Goal: Find specific page/section: Find specific page/section

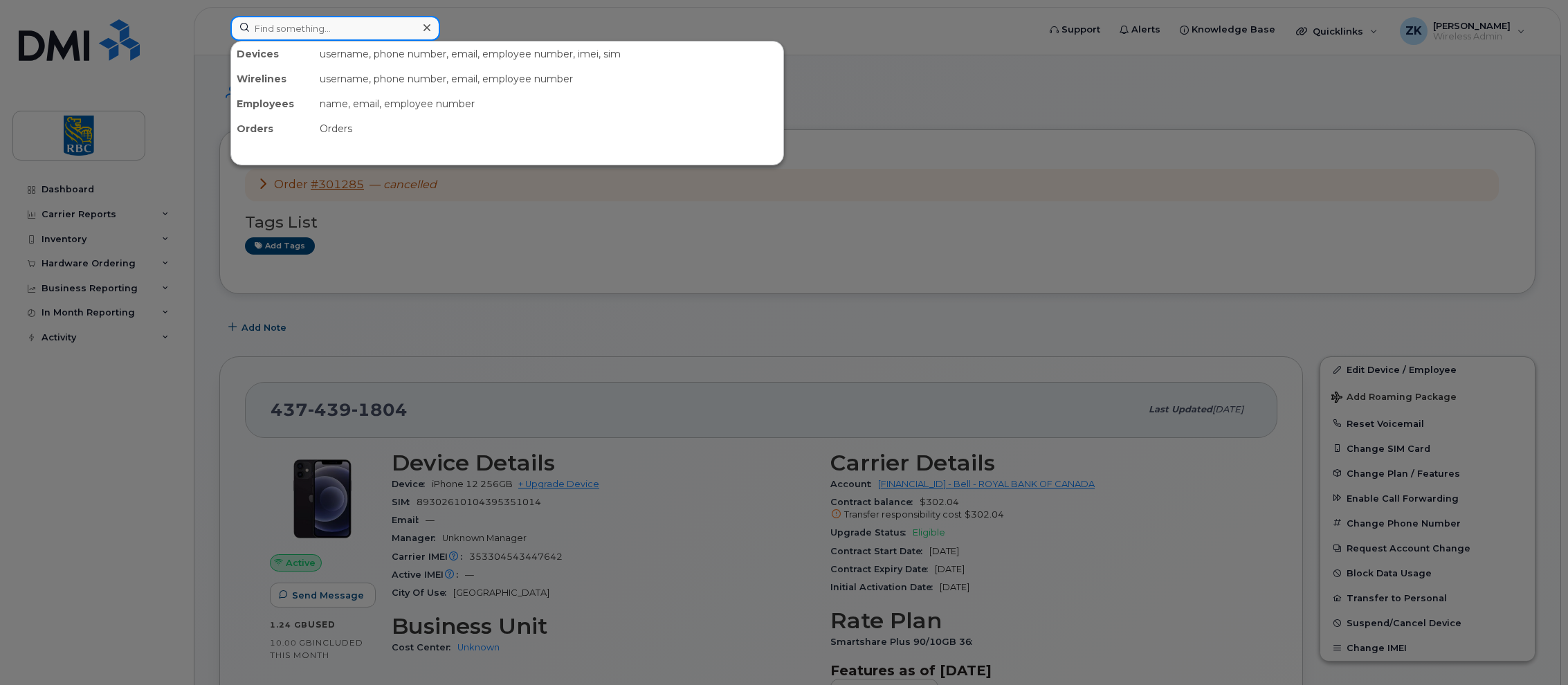
click at [313, 32] on input at bounding box center [336, 28] width 210 height 25
paste input "2504664362"
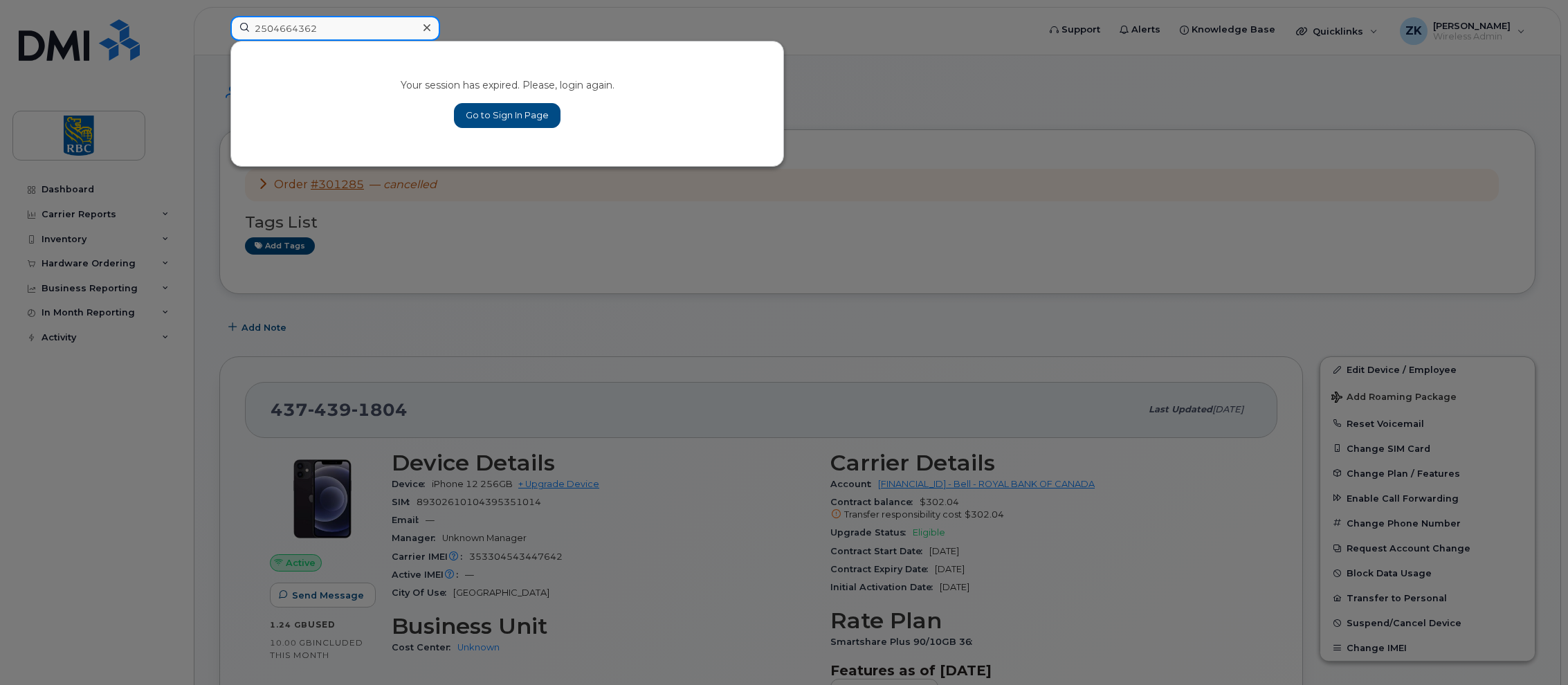
type input "2504664362"
click at [525, 113] on link "Go to Sign In Page" at bounding box center [507, 116] width 107 height 25
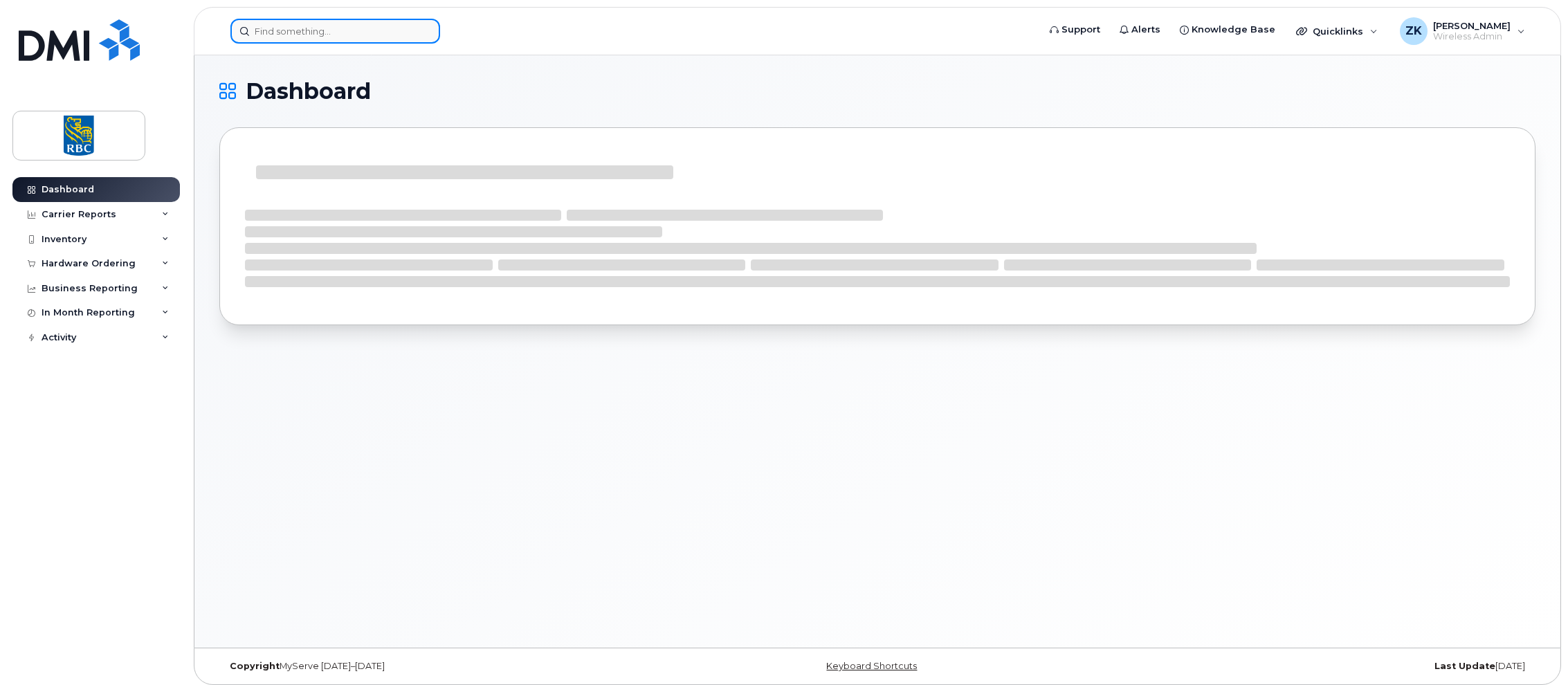
click at [348, 32] on input at bounding box center [336, 31] width 210 height 25
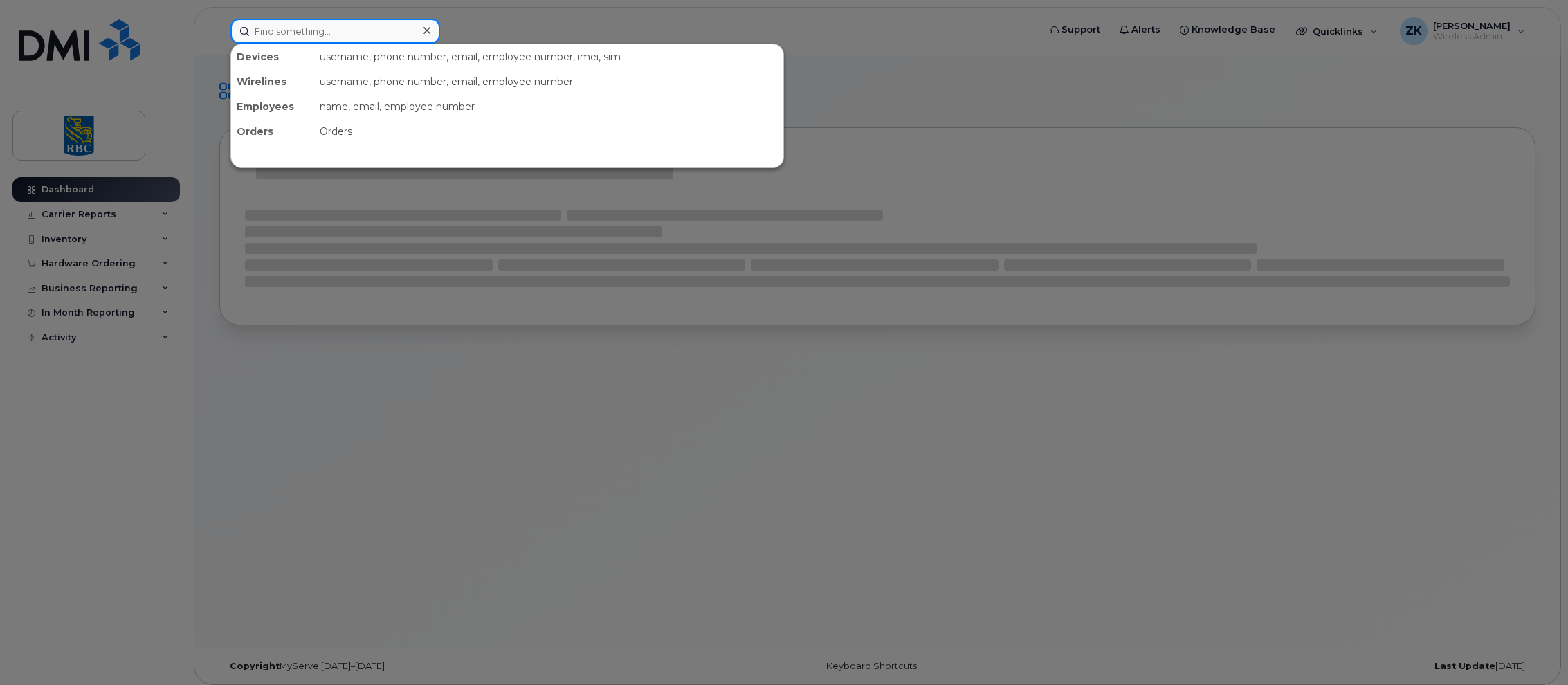
paste input "2504664362"
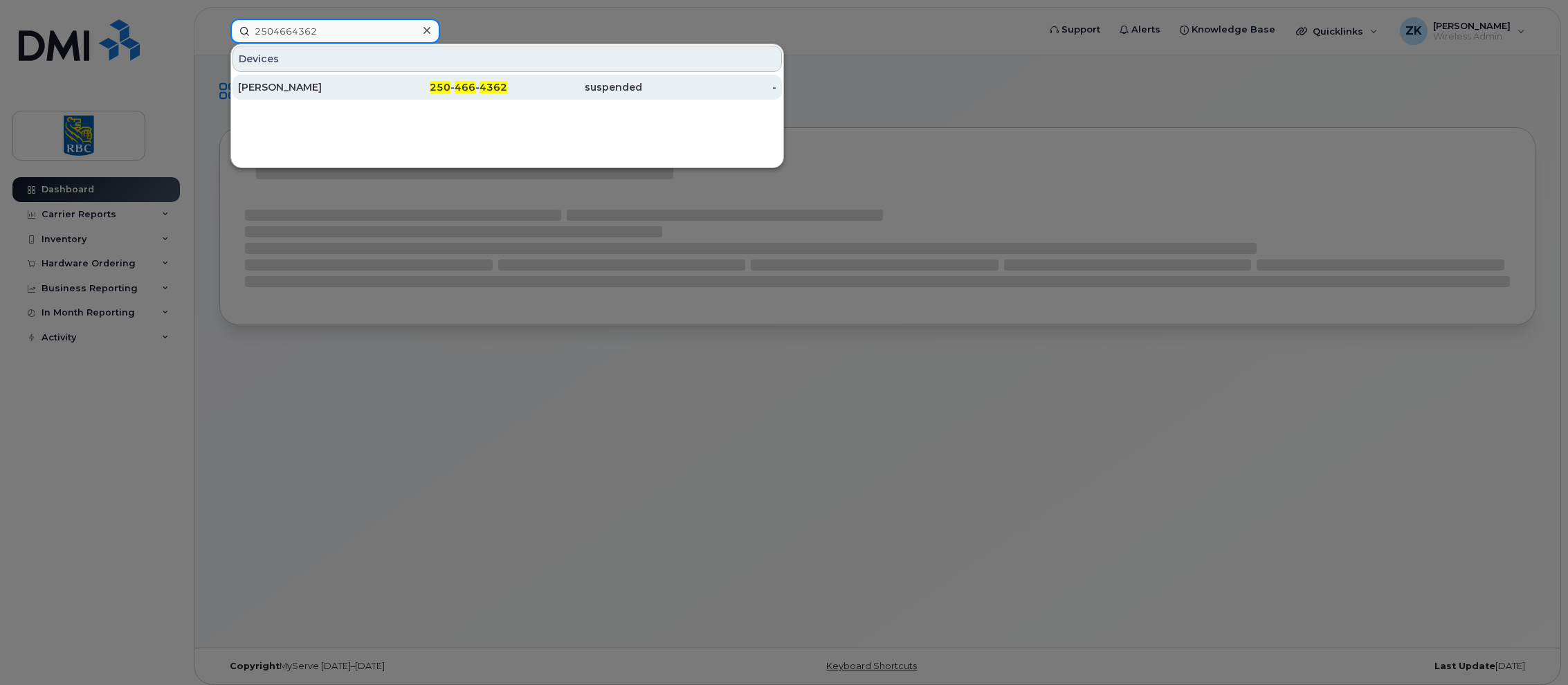
type input "2504664362"
click at [308, 88] on div "Chelsea Girardin" at bounding box center [305, 87] width 135 height 14
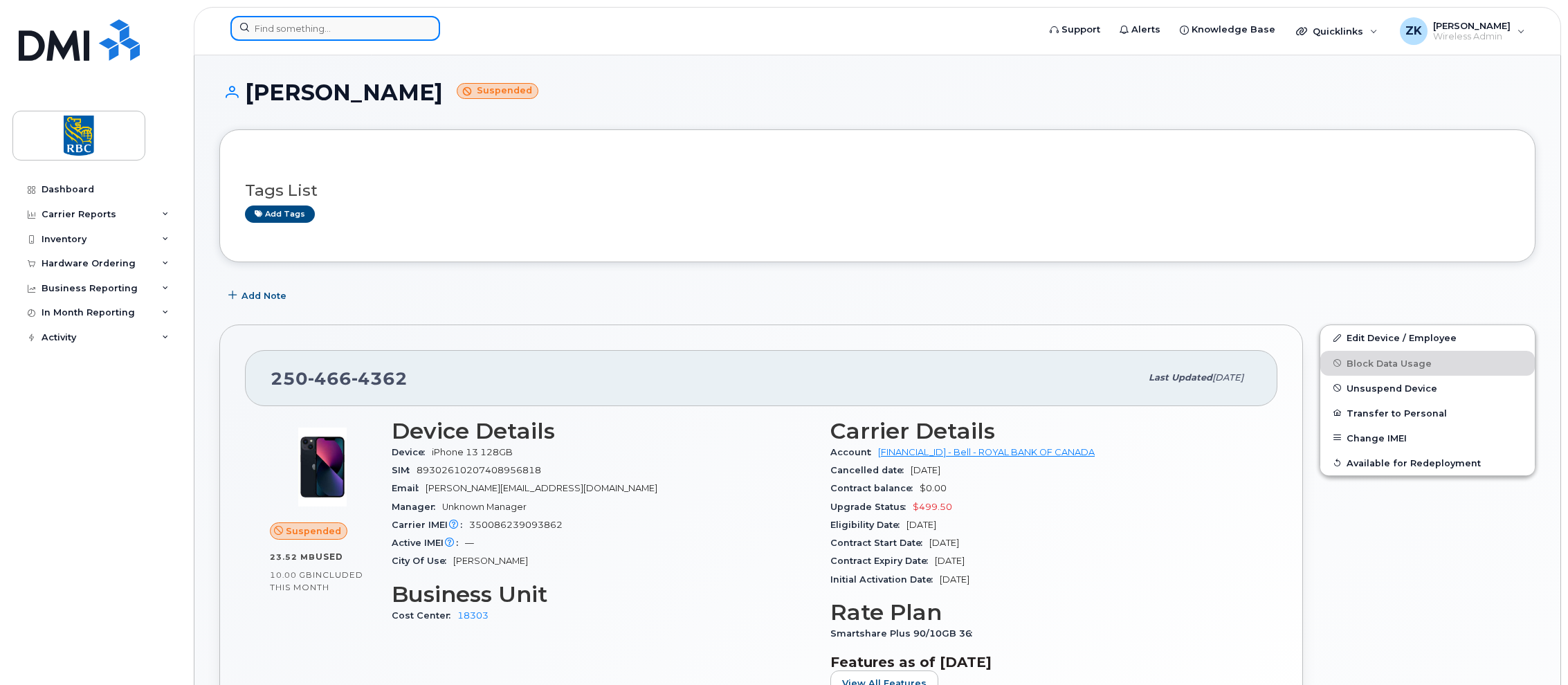
click at [336, 21] on input at bounding box center [336, 28] width 210 height 25
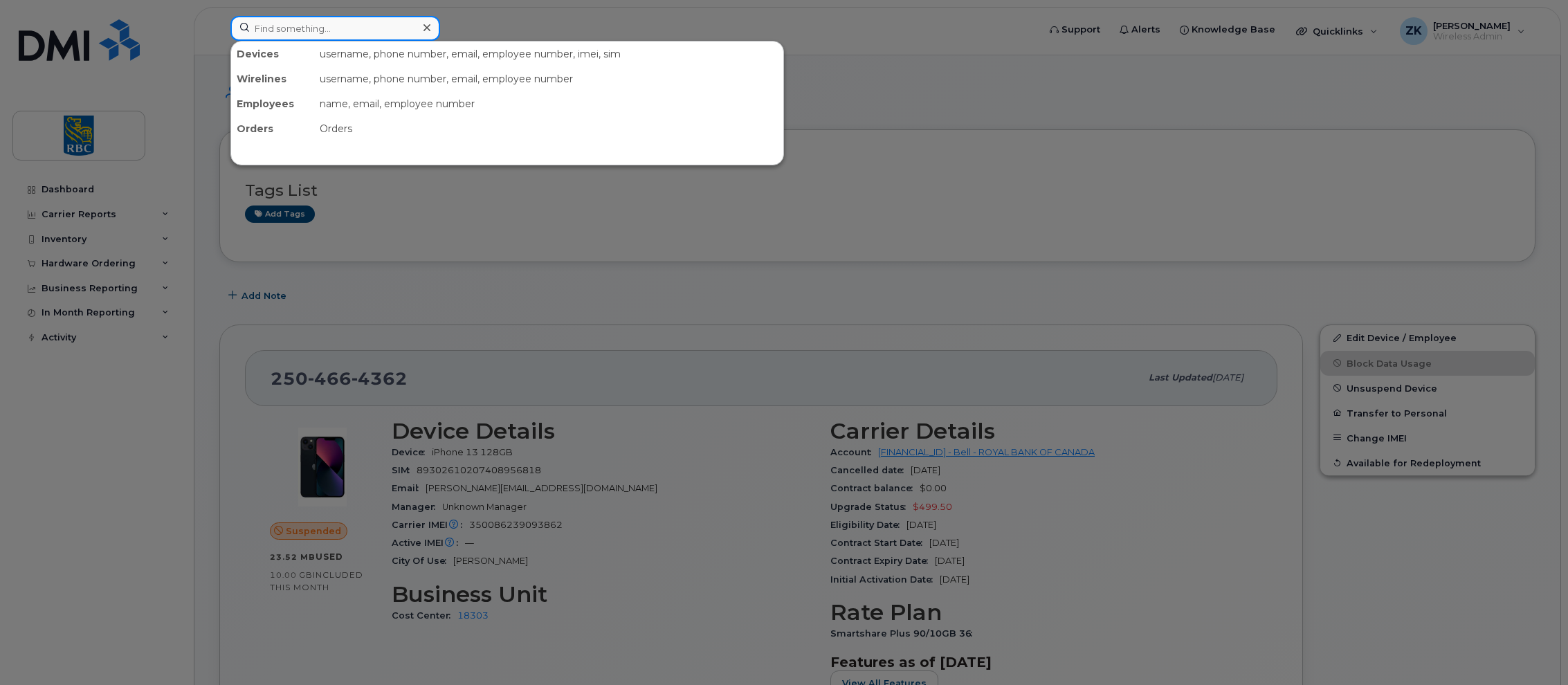
paste input "7093278431"
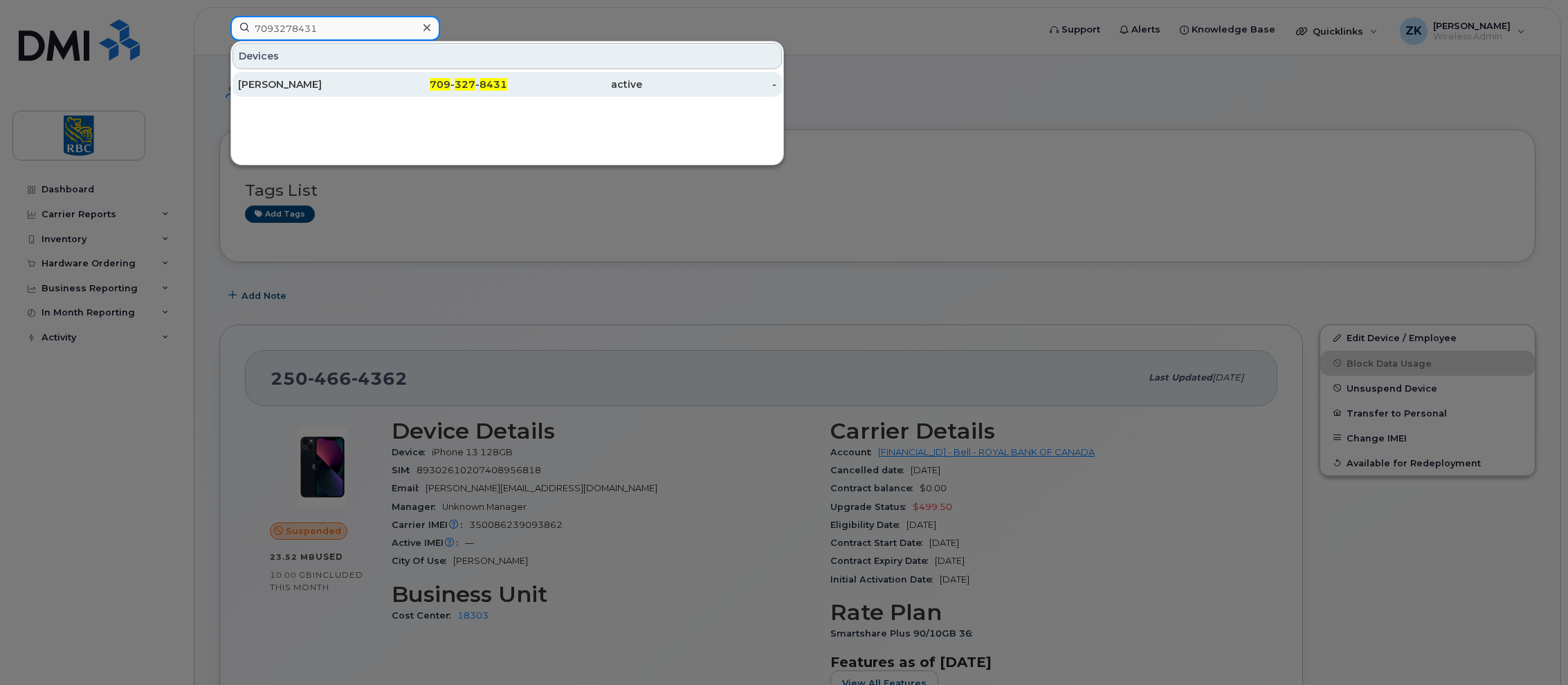
type input "7093278431"
click at [275, 84] on div "Iris Dai" at bounding box center [305, 84] width 135 height 14
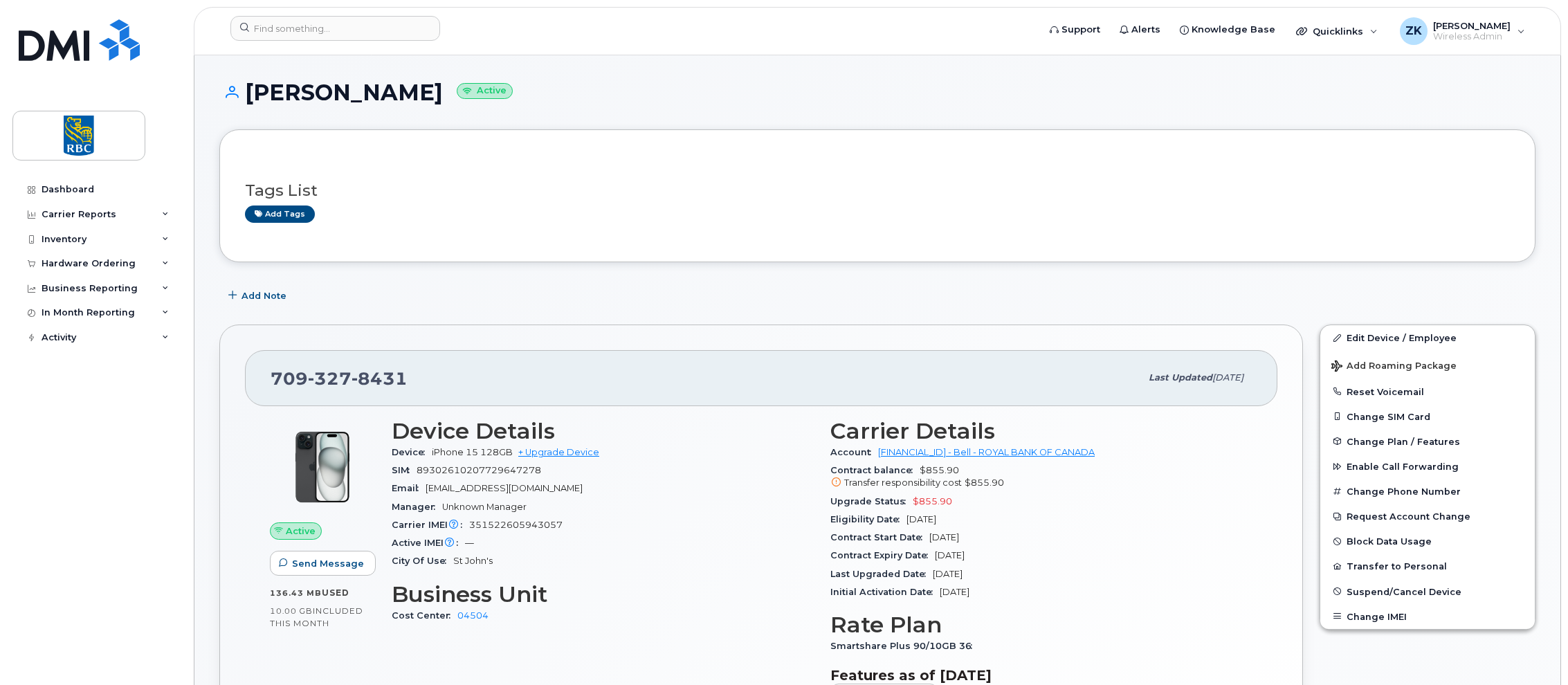
click at [523, 530] on div "Carrier IMEI Carrier IMEI is reported during the last billing cycle or change o…" at bounding box center [603, 525] width 422 height 18
click at [528, 524] on span "351522605943057" at bounding box center [516, 525] width 94 height 11
copy span "351522605943057"
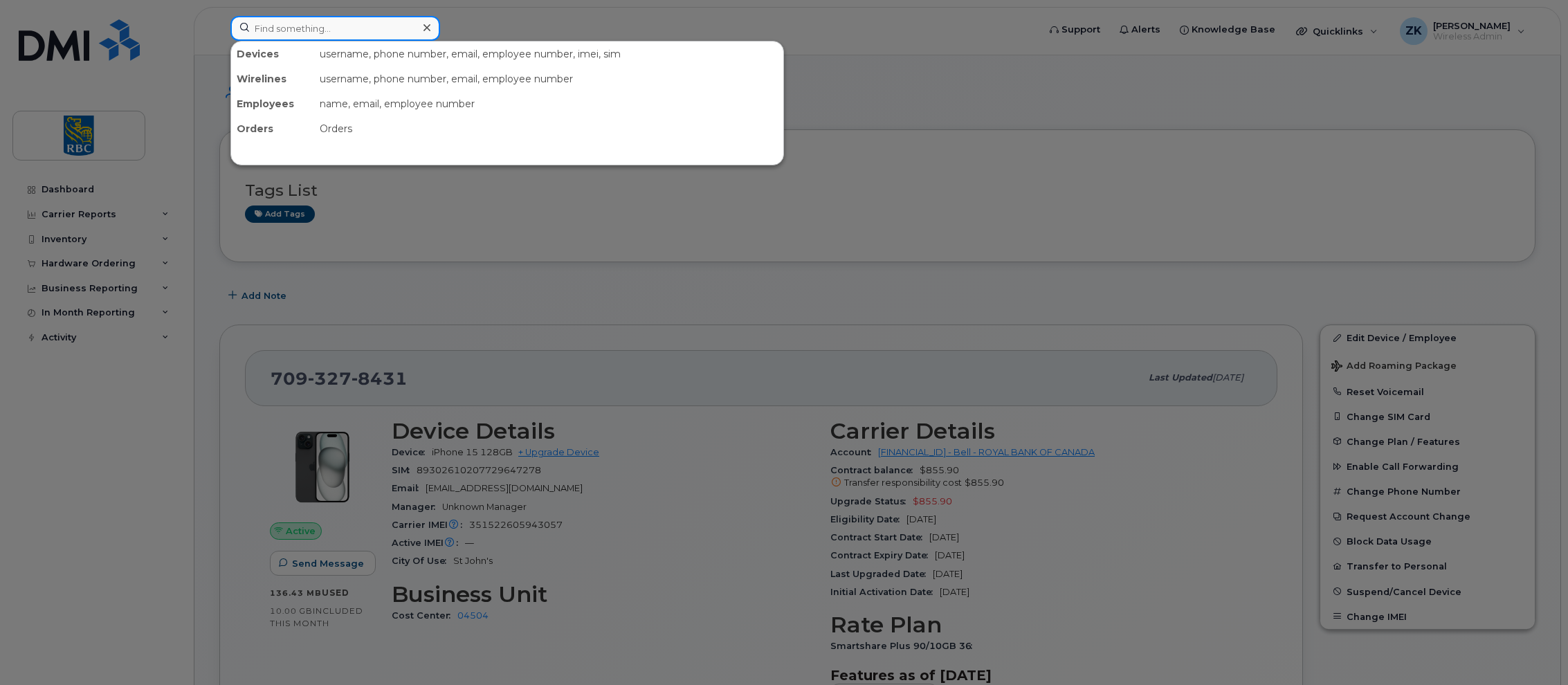
click at [367, 33] on input at bounding box center [336, 28] width 210 height 25
paste input "4374199951"
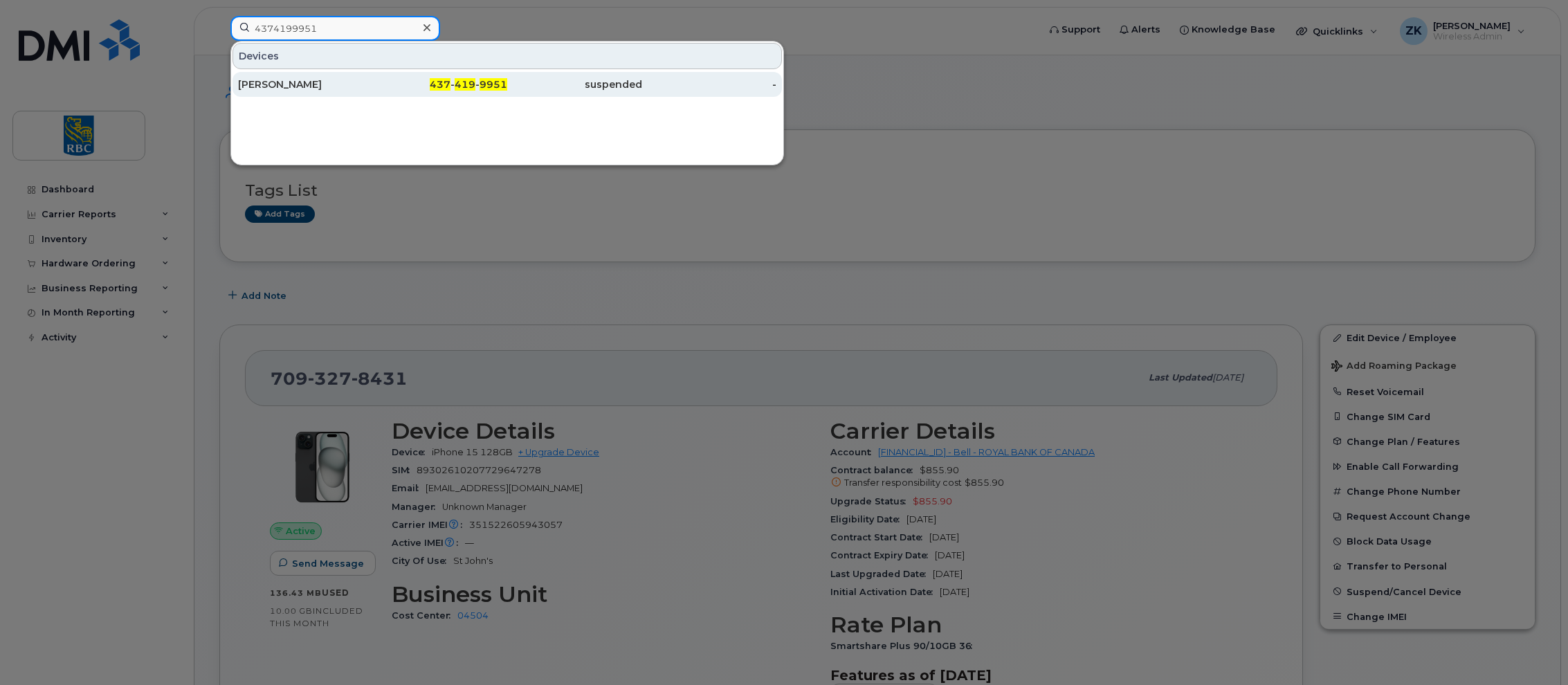
type input "4374199951"
click at [313, 85] on div "Juliana Costalonga" at bounding box center [305, 84] width 135 height 14
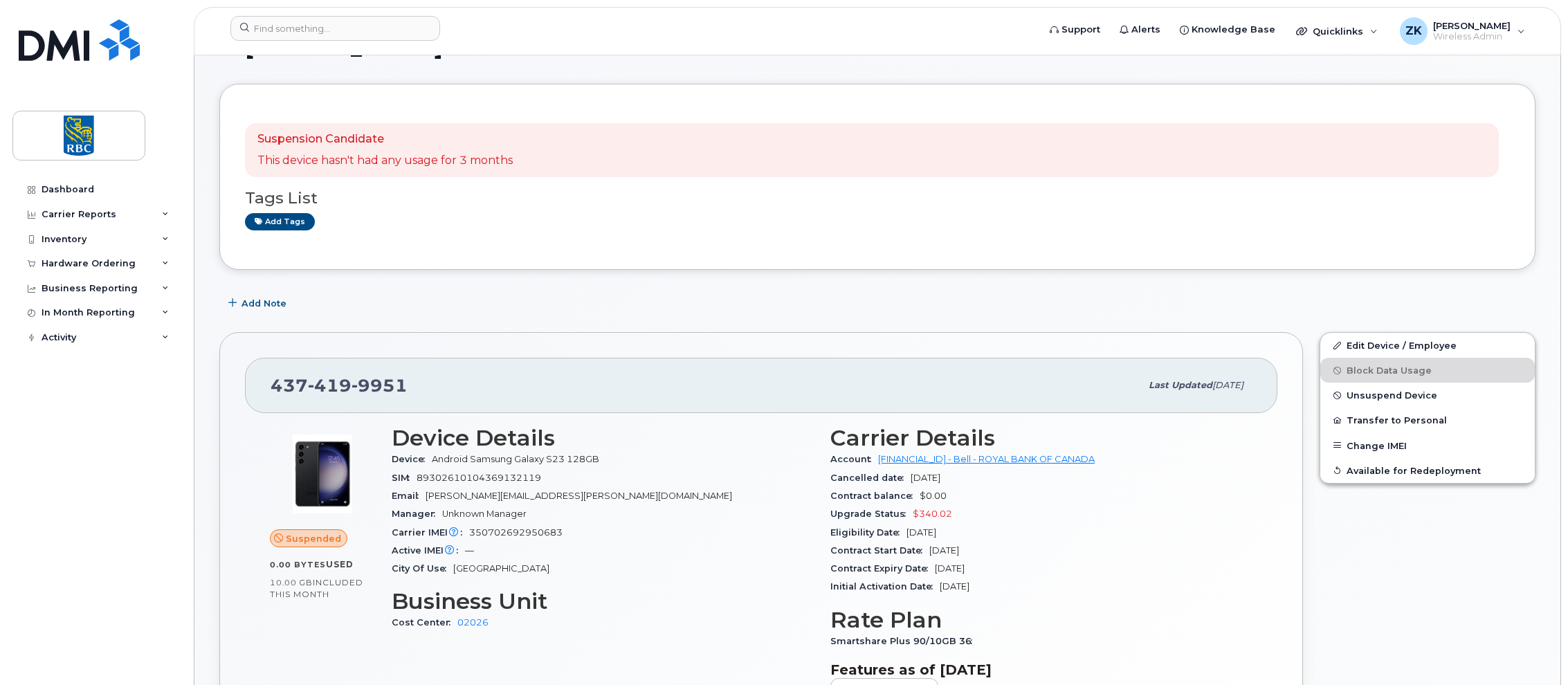
scroll to position [139, 0]
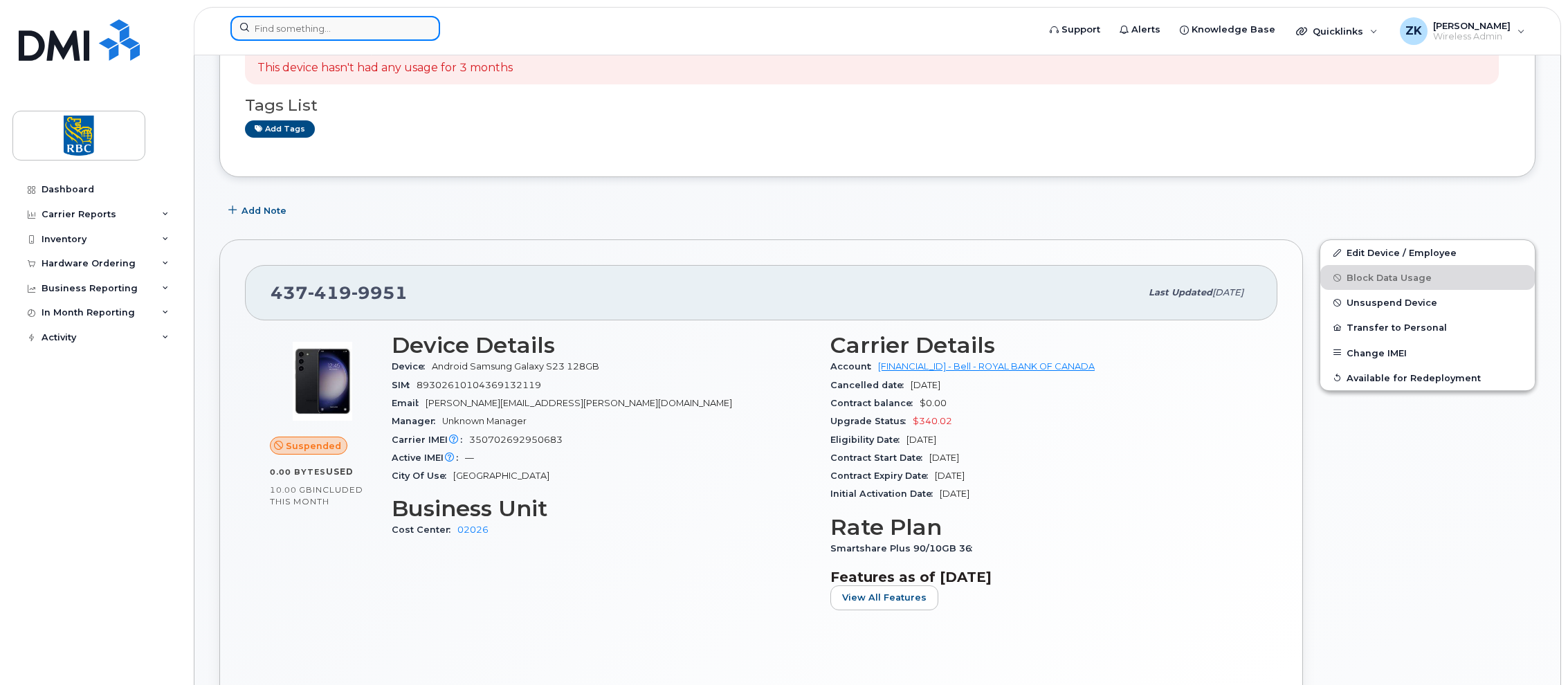
click at [337, 38] on input at bounding box center [336, 28] width 210 height 25
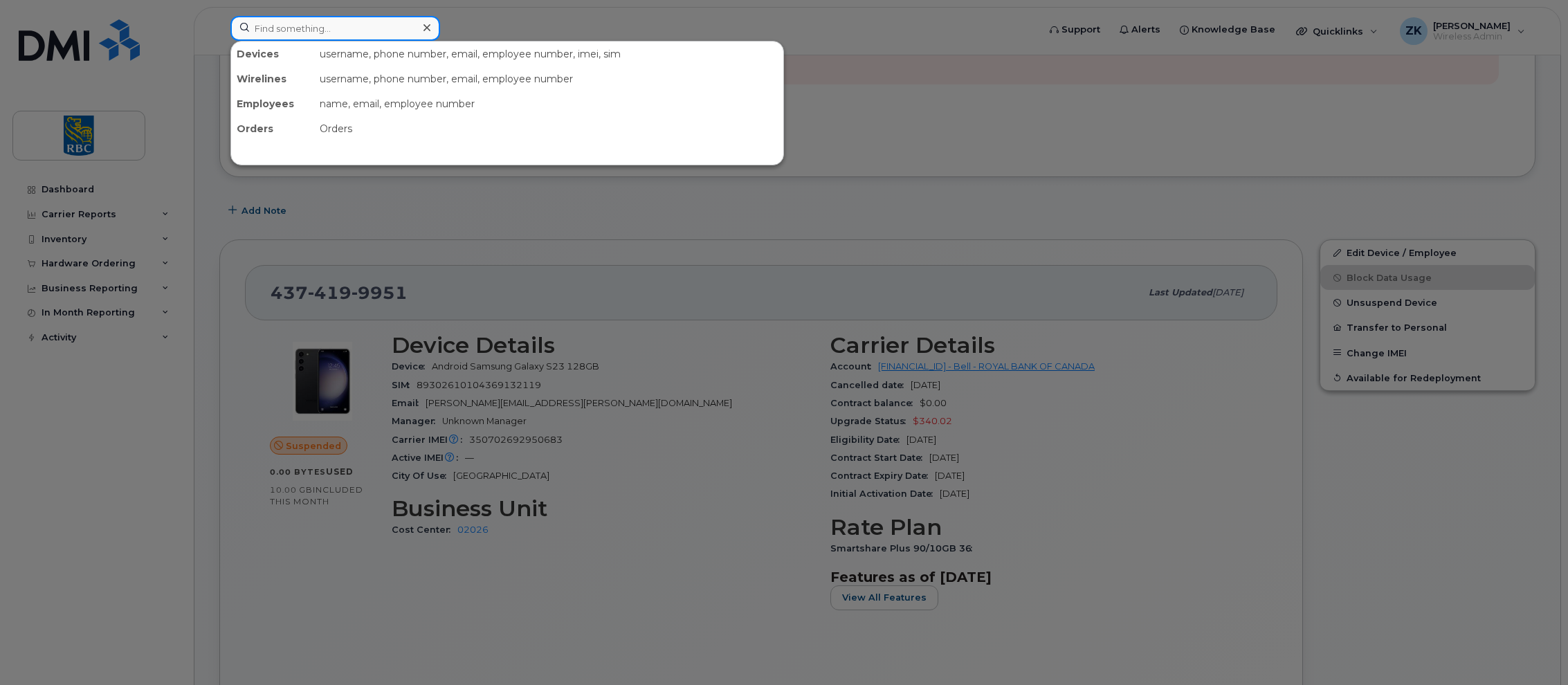
paste input "2504151151"
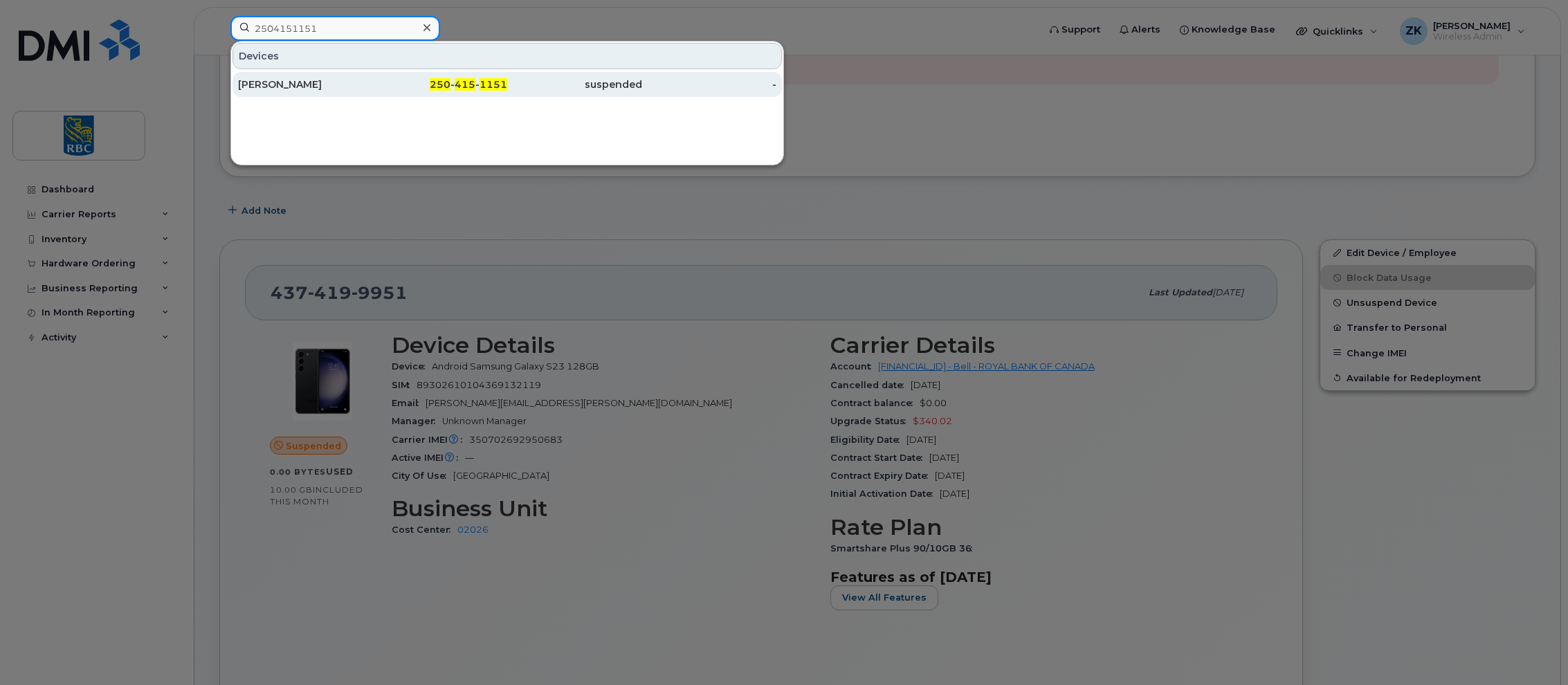
type input "2504151151"
drag, startPoint x: 294, startPoint y: 82, endPoint x: 304, endPoint y: 91, distance: 13.5
click at [294, 82] on div "[PERSON_NAME]" at bounding box center [305, 84] width 135 height 14
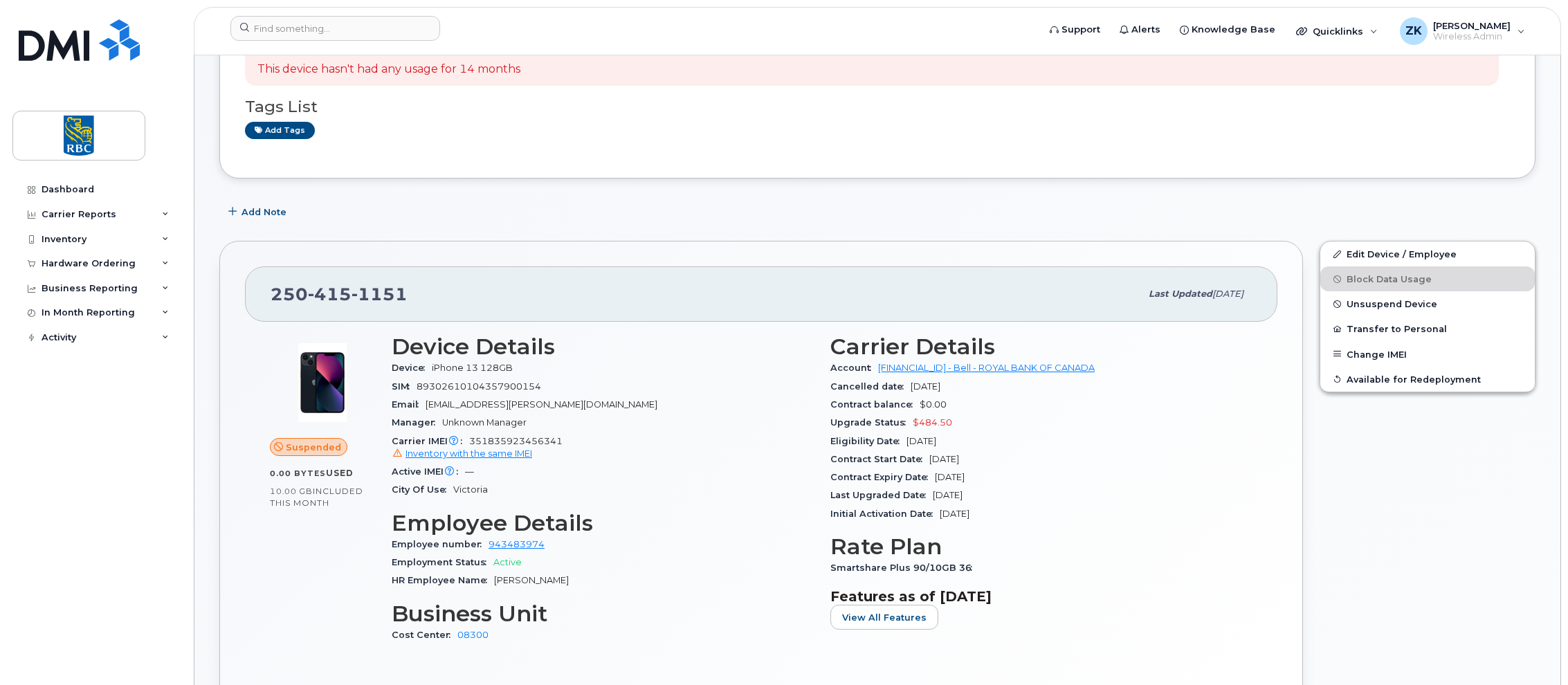
scroll to position [139, 0]
click at [293, 27] on input at bounding box center [336, 28] width 210 height 25
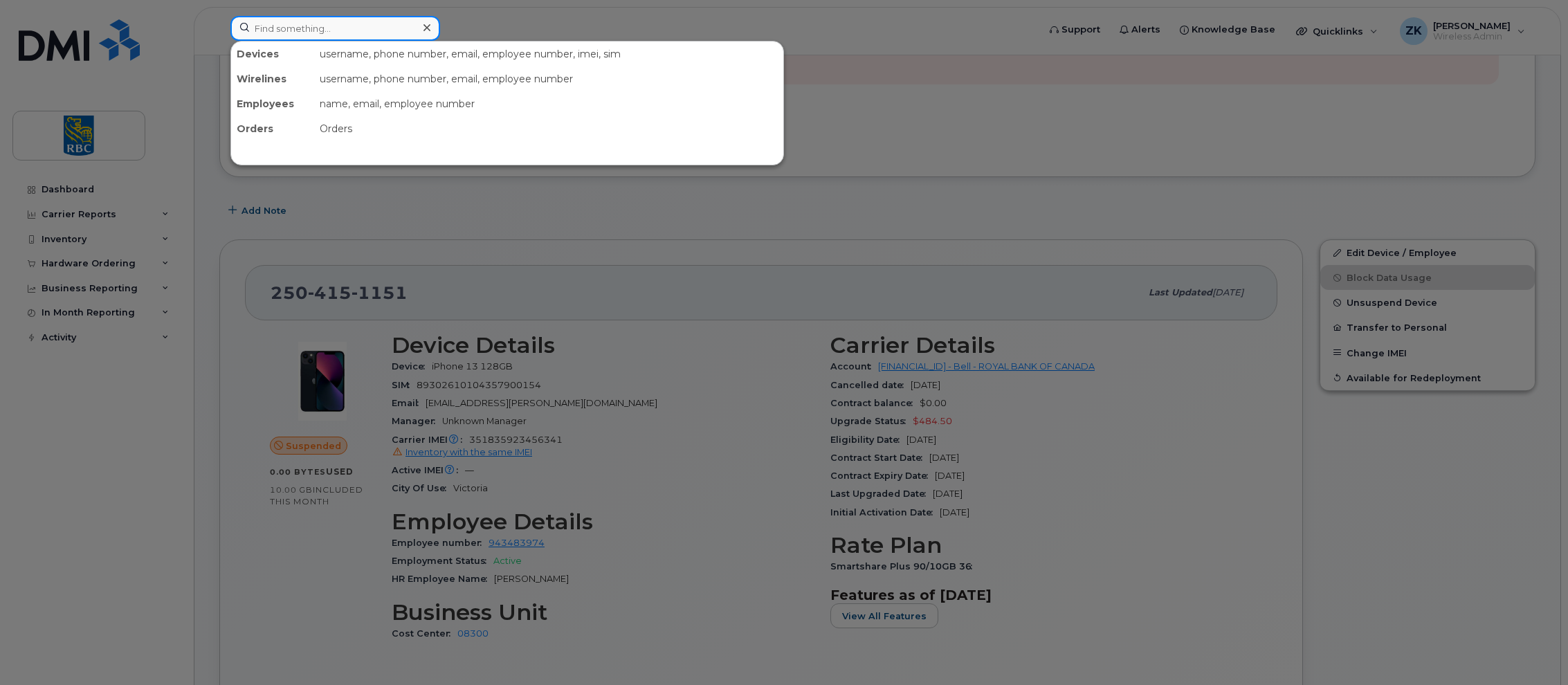
paste input "4382766259"
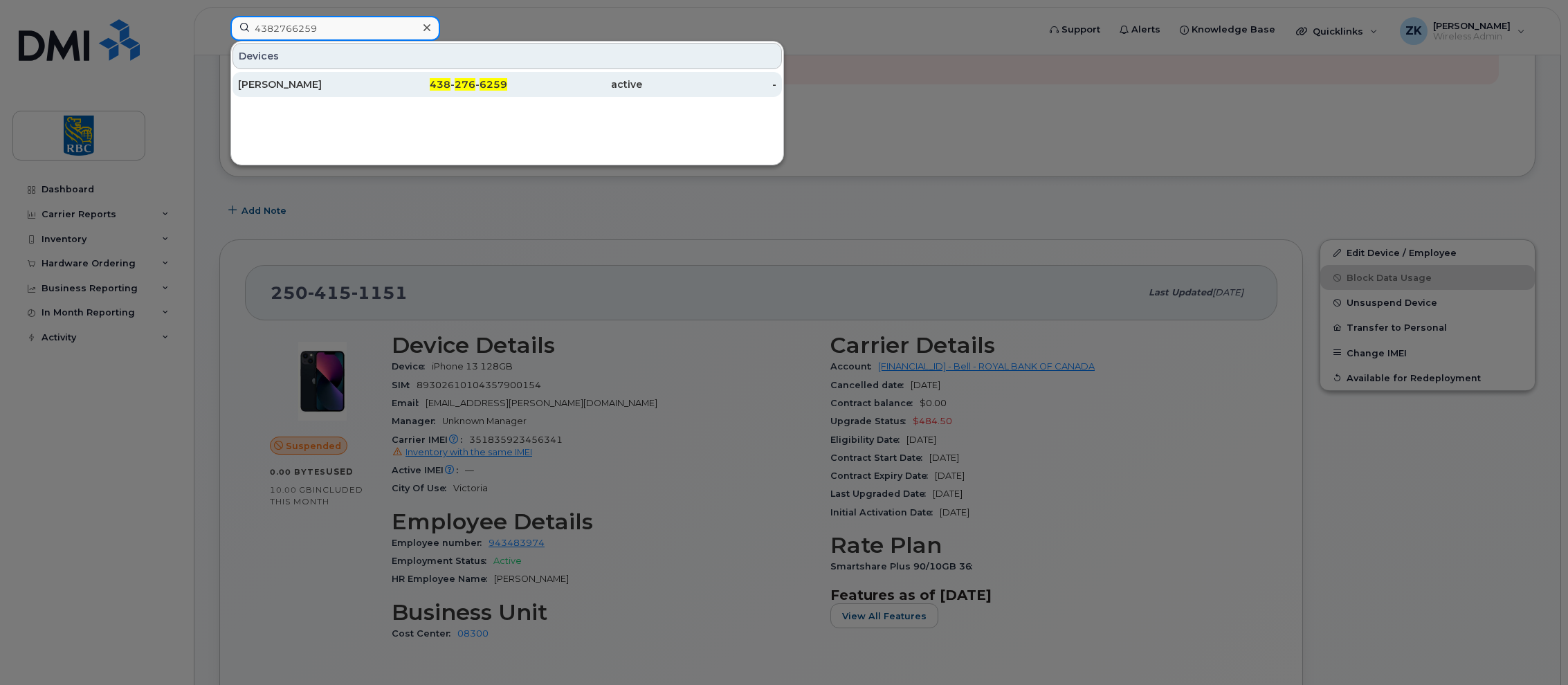
type input "4382766259"
click at [304, 93] on div "[PERSON_NAME]" at bounding box center [305, 84] width 135 height 25
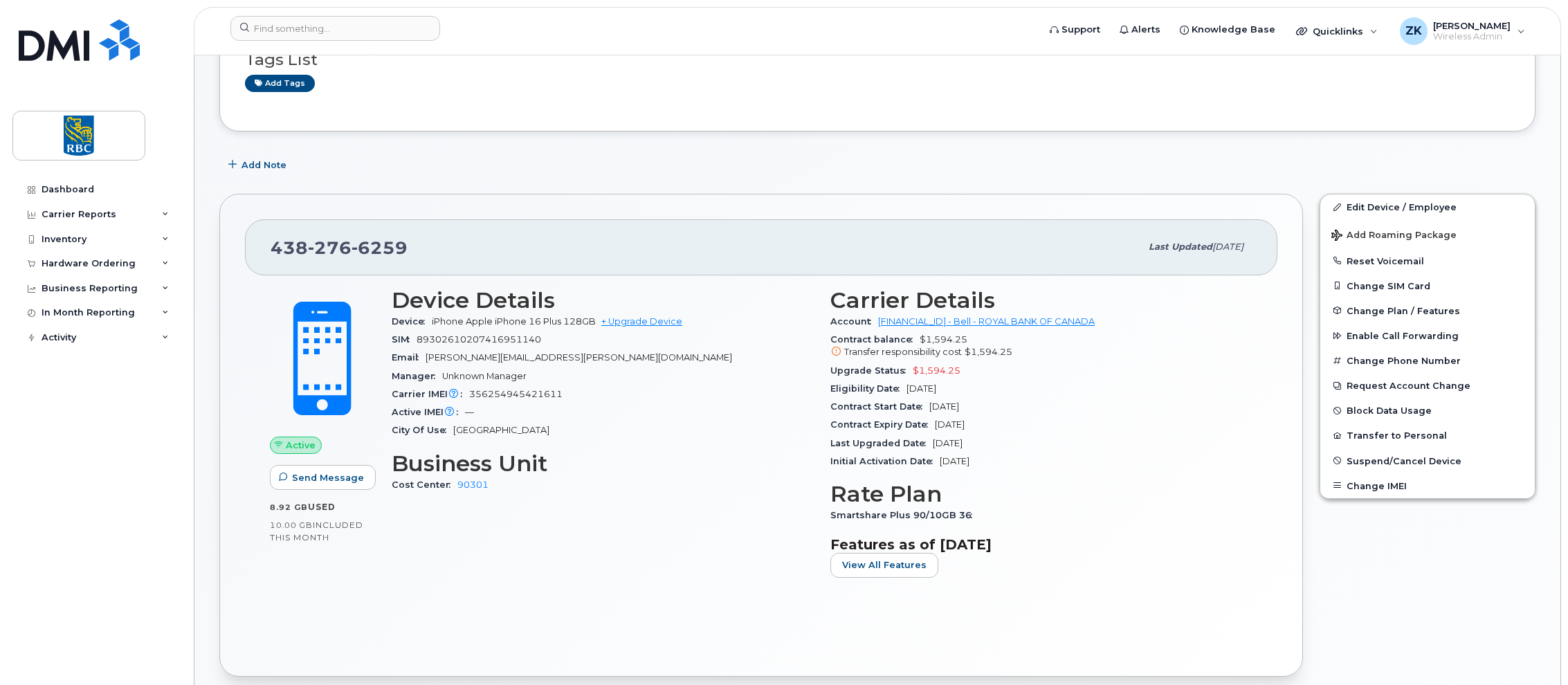
scroll to position [139, 0]
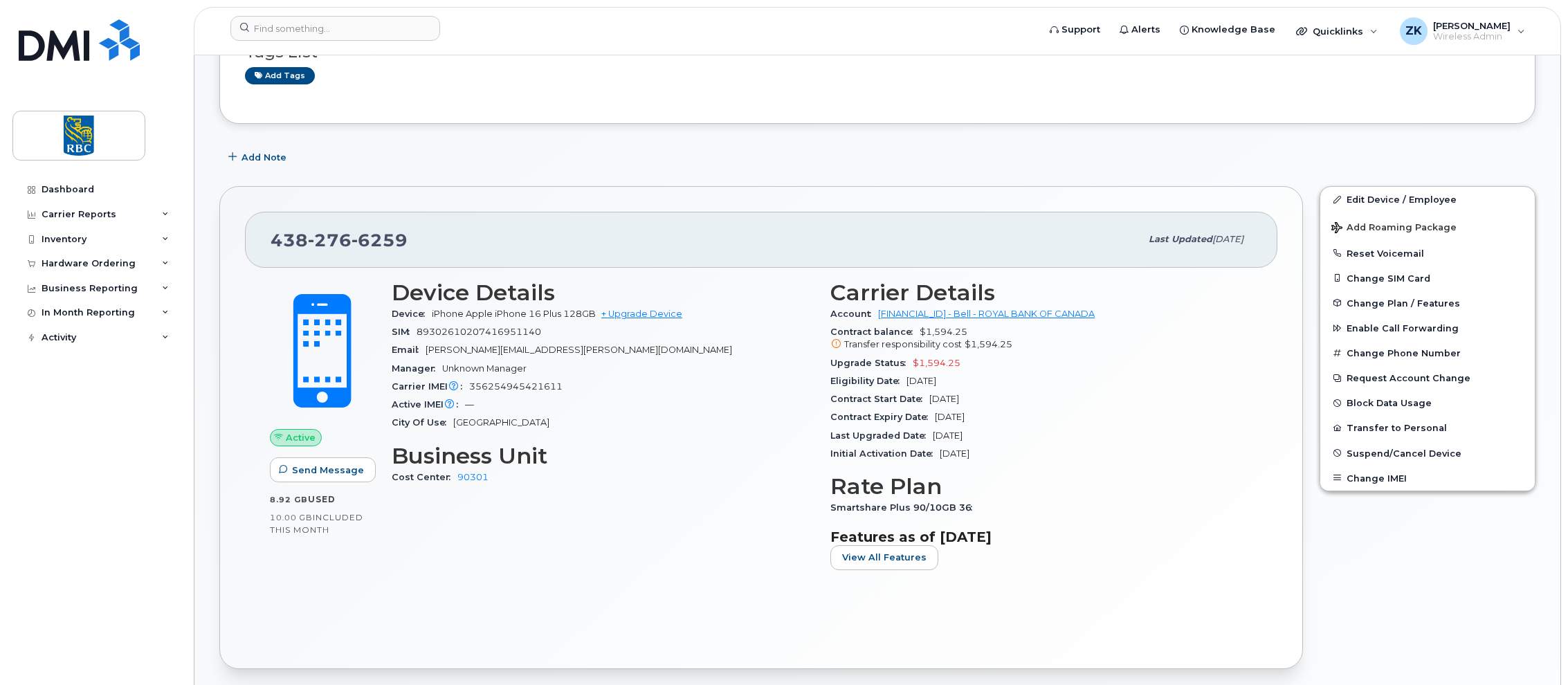
click at [502, 384] on span "356254945421611" at bounding box center [516, 387] width 94 height 11
copy span "356254945421611"
